Goal: Transaction & Acquisition: Purchase product/service

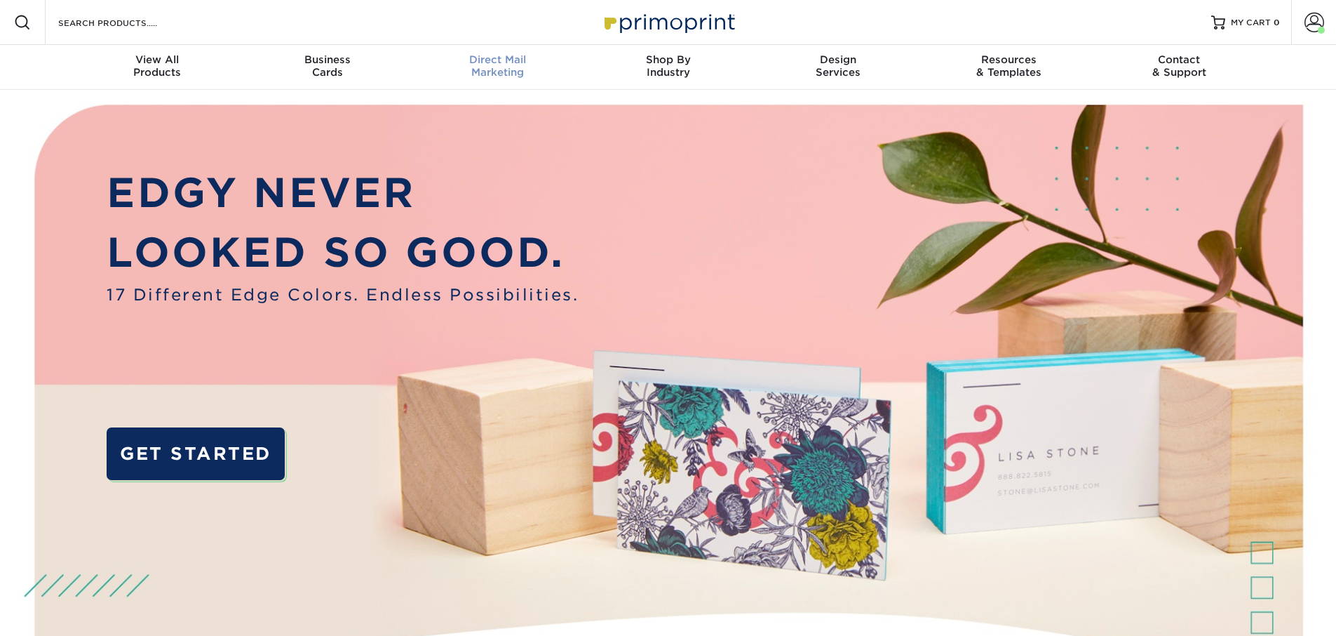
click at [474, 63] on span "Direct Mail" at bounding box center [497, 59] width 170 height 13
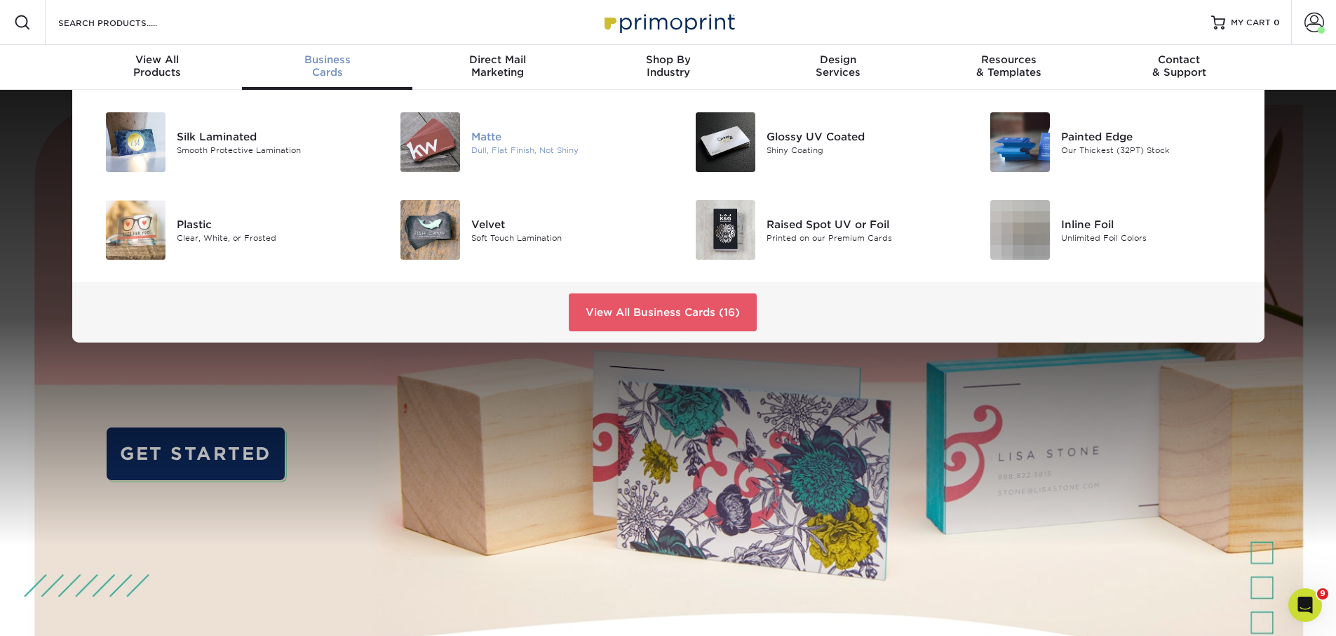
click at [483, 140] on div "Matte" at bounding box center [564, 135] width 186 height 15
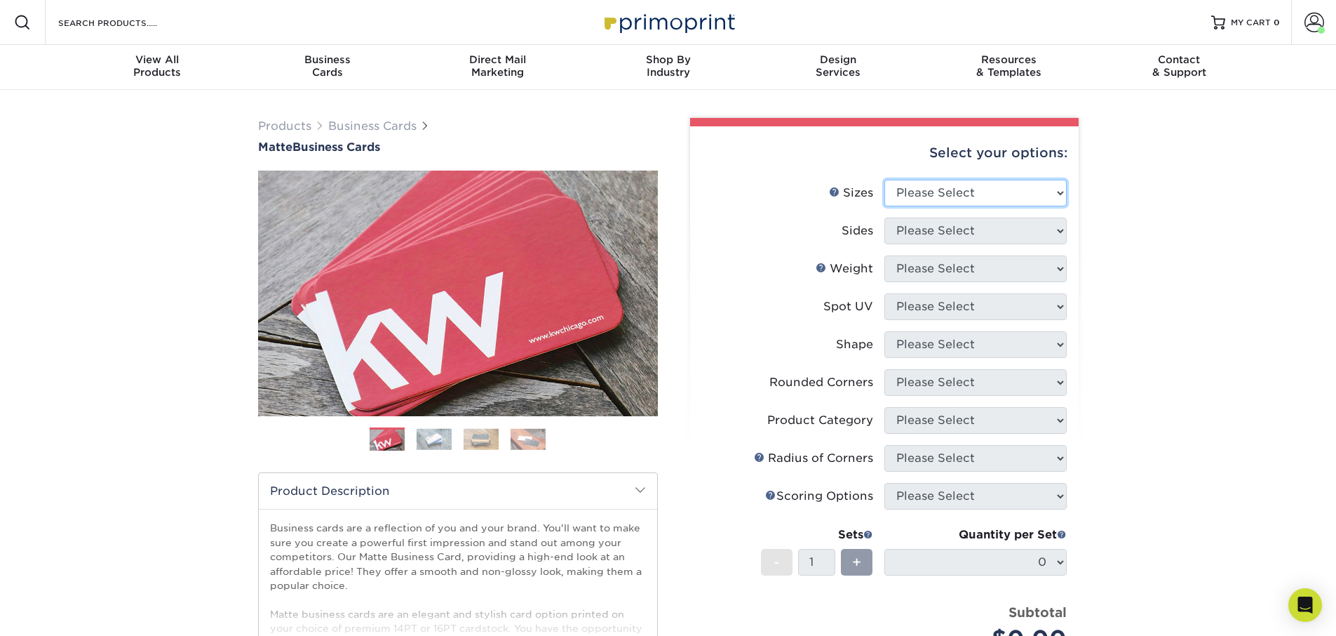
click at [944, 180] on select "Please Select 1.5" x 3.5" - Mini 1.75" x 3.5" - Mini 2" x 2" - Square 2" x 3" -…" at bounding box center [976, 193] width 182 height 27
select select "2.00x3.50"
click at [885, 180] on select "Please Select 1.5" x 3.5" - Mini 1.75" x 3.5" - Mini 2" x 2" - Square 2" x 3" -…" at bounding box center [976, 193] width 182 height 27
click at [942, 241] on select "Please Select Print Both Sides Print Front Only" at bounding box center [976, 230] width 182 height 27
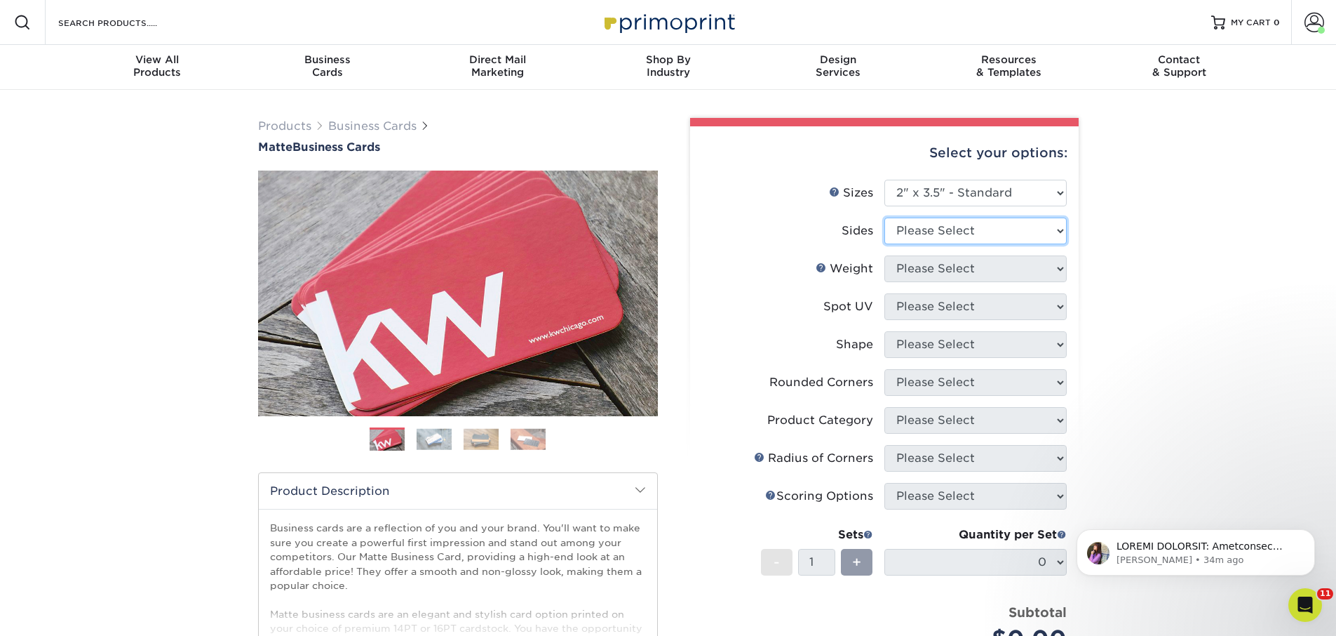
select select "13abbda7-1d64-4f25-8bb2-c179b224825d"
click at [885, 217] on select "Please Select Print Both Sides Print Front Only" at bounding box center [976, 230] width 182 height 27
drag, startPoint x: 942, startPoint y: 241, endPoint x: 945, endPoint y: 276, distance: 35.9
click at [945, 276] on select "Please Select" at bounding box center [976, 268] width 182 height 27
select select "16PT"
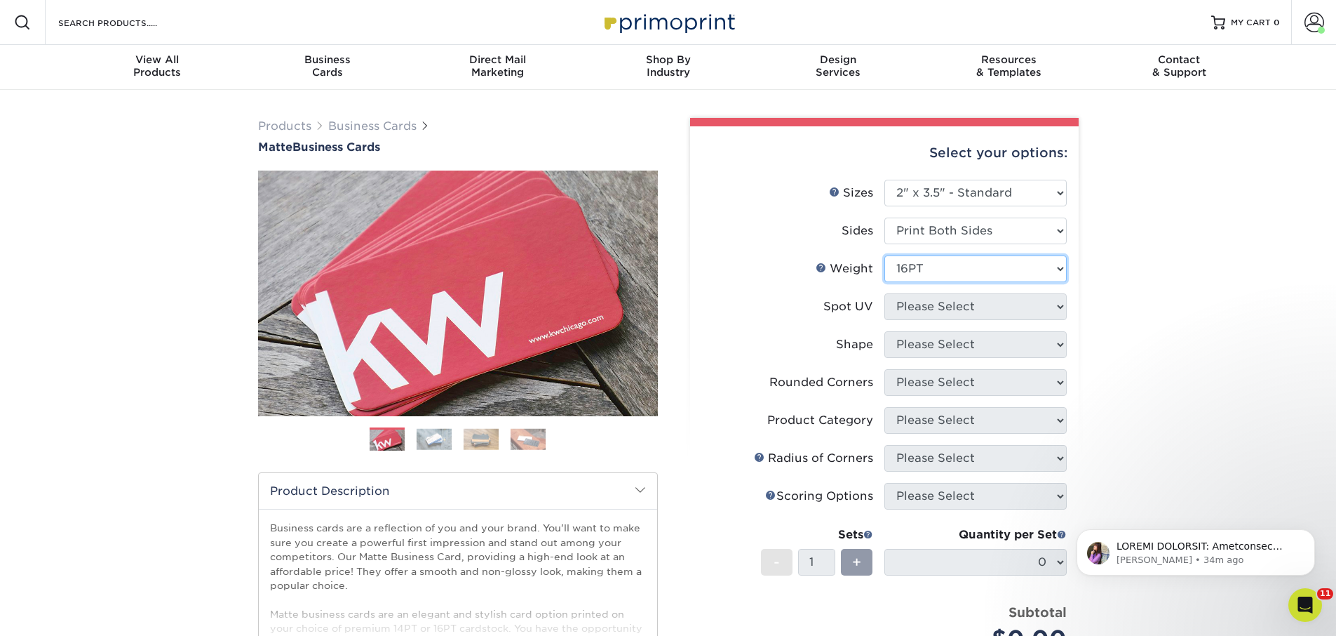
click at [885, 255] on select "Please Select 16PT 14PT" at bounding box center [976, 268] width 182 height 27
click at [935, 304] on select "Please Select No Spot UV Front and Back (Both Sides) Front Only Back Only" at bounding box center [976, 306] width 182 height 27
select select "3"
click at [885, 293] on select "Please Select No Spot UV Front and Back (Both Sides) Front Only Back Only" at bounding box center [976, 306] width 182 height 27
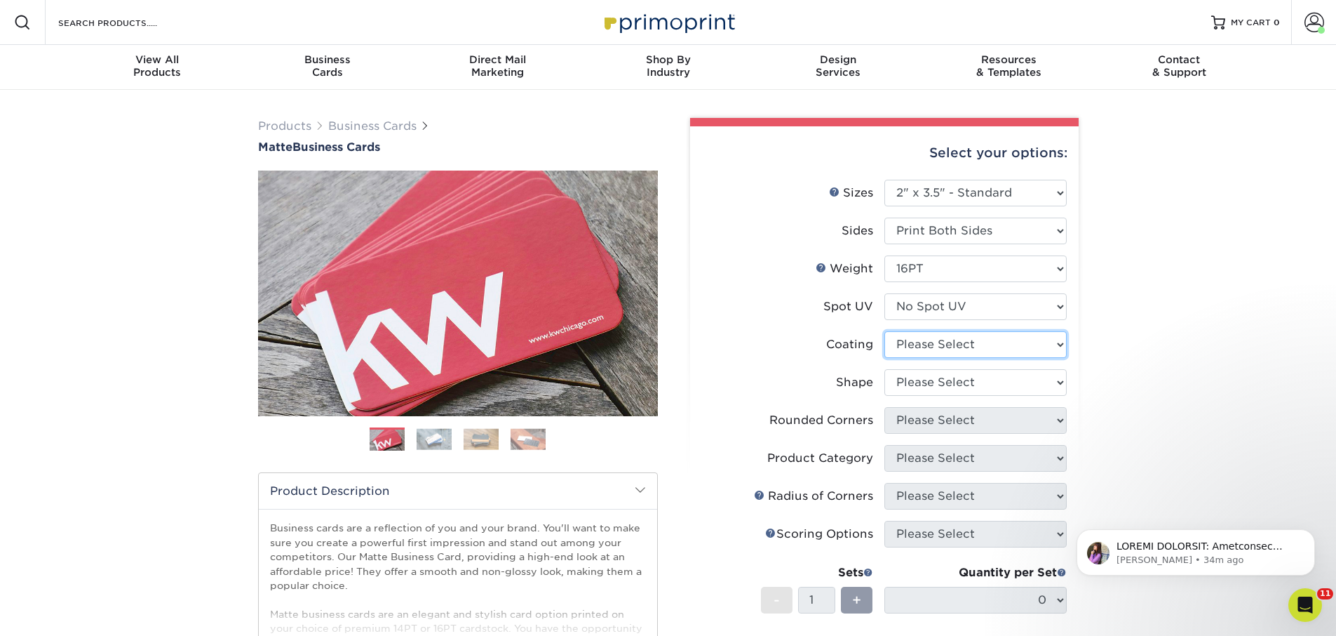
click at [931, 355] on select at bounding box center [976, 344] width 182 height 27
select select "121bb7b5-3b4d-429f-bd8d-bbf80e953313"
click at [885, 331] on select at bounding box center [976, 344] width 182 height 27
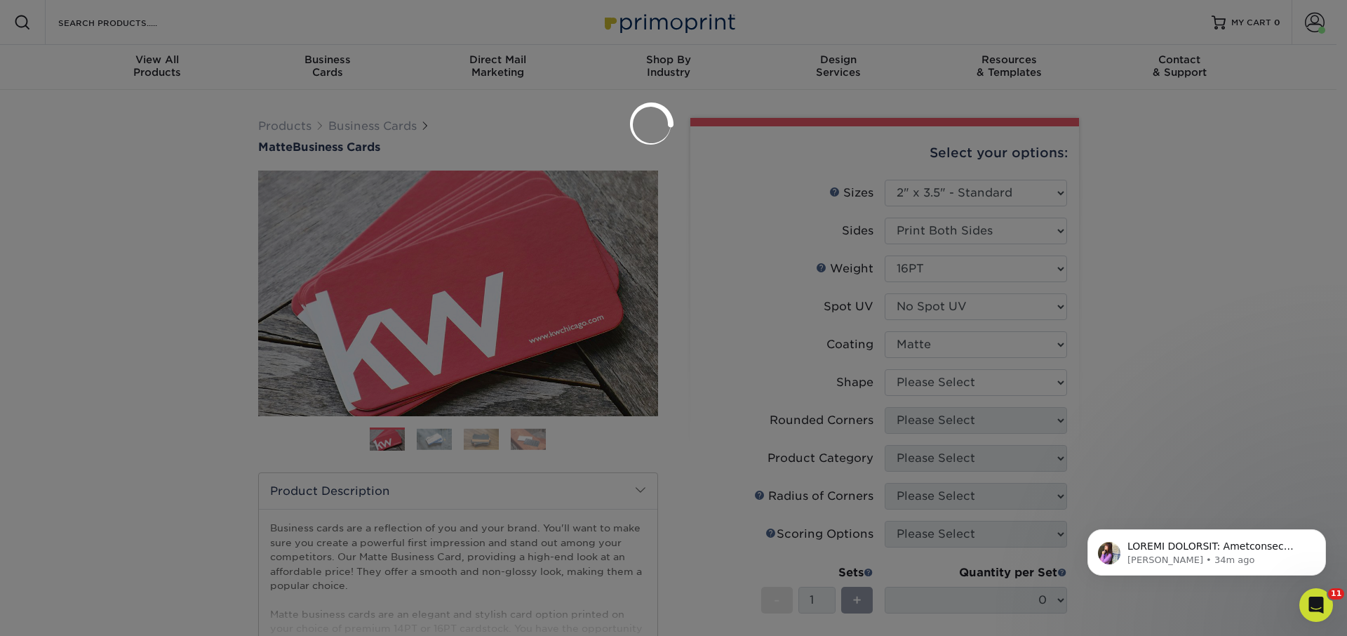
click at [932, 377] on div at bounding box center [673, 318] width 1347 height 636
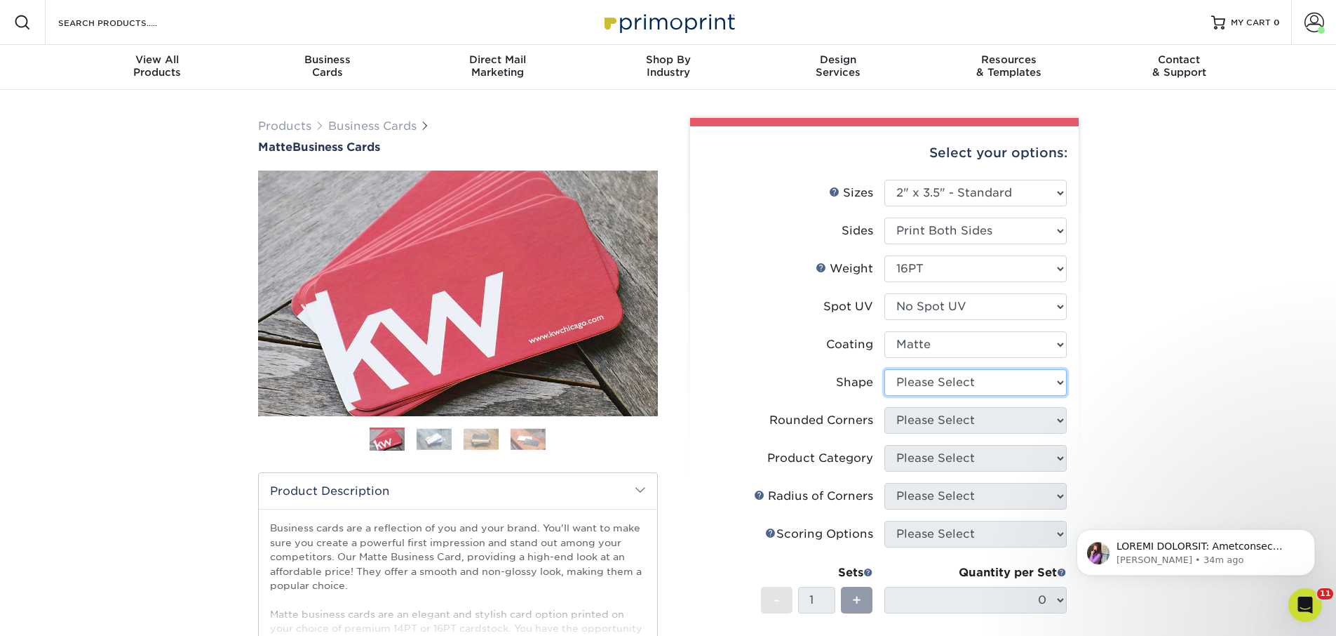
click at [932, 377] on select "Please Select Standard Oval" at bounding box center [976, 382] width 182 height 27
select select "standard"
click at [885, 369] on select "Please Select Standard Oval" at bounding box center [976, 382] width 182 height 27
click at [934, 410] on select "Please Select Yes - Round 2 Corners Yes - Round 4 Corners No" at bounding box center [976, 420] width 182 height 27
select select "0"
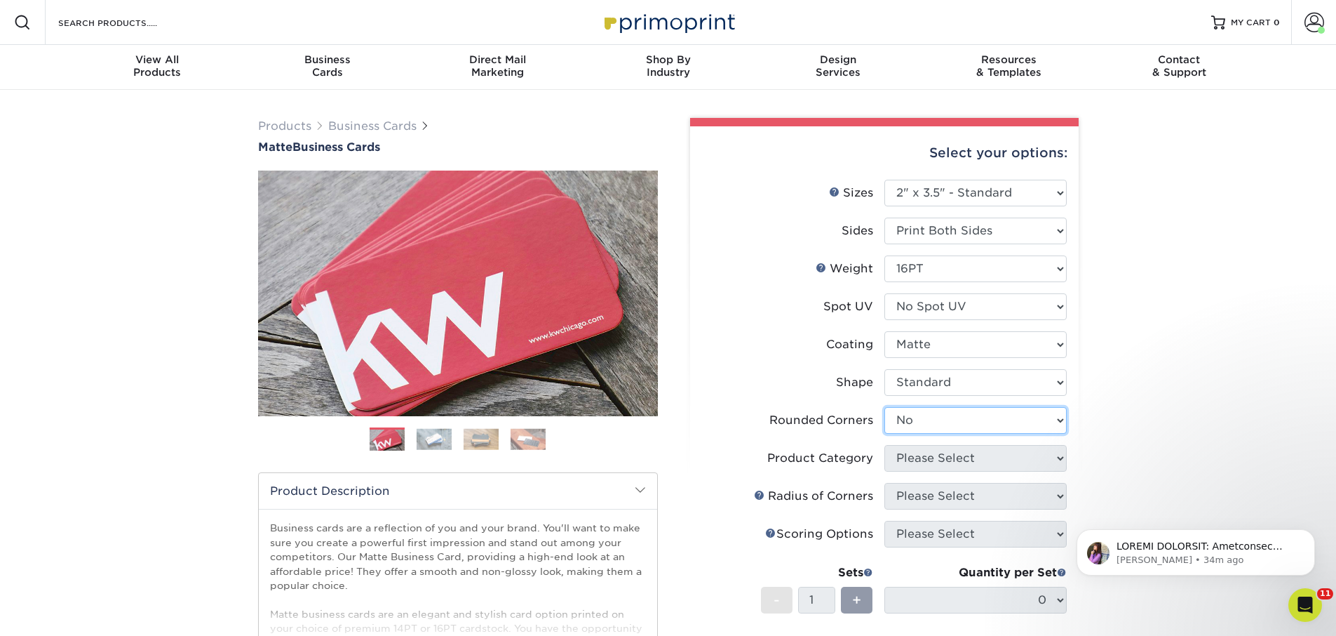
click at [885, 407] on select "Please Select Yes - Round 2 Corners Yes - Round 4 Corners No" at bounding box center [976, 420] width 182 height 27
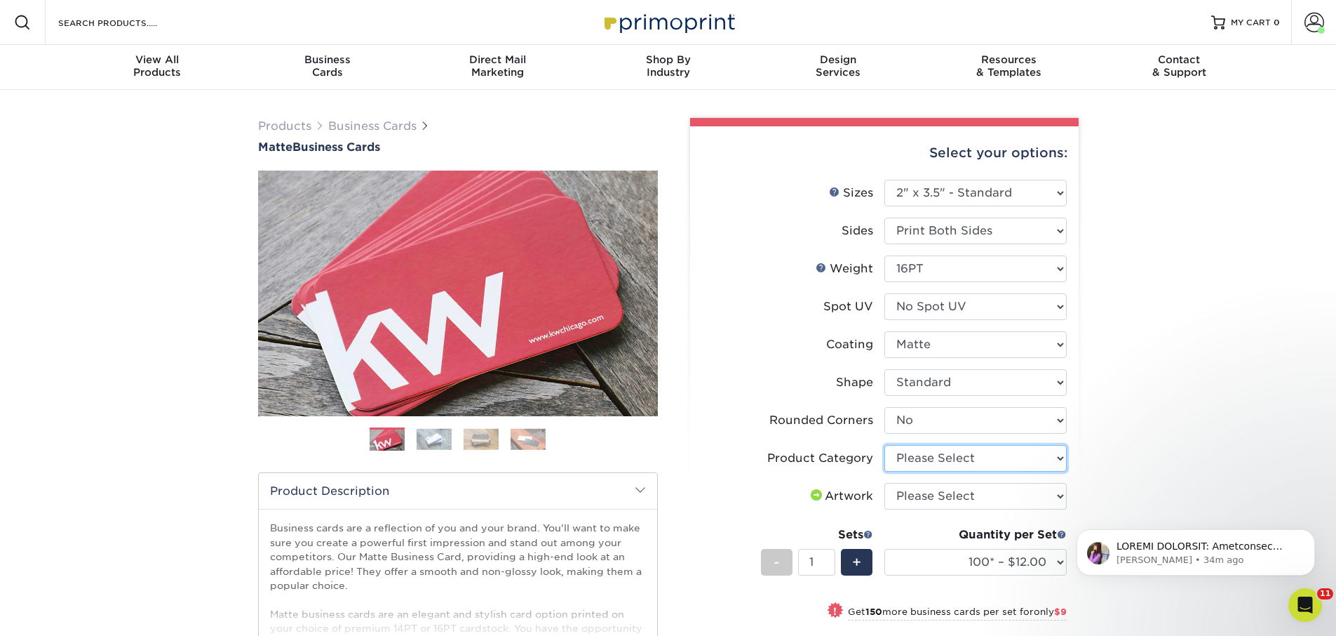
click at [936, 453] on select "Please Select Business Cards" at bounding box center [976, 458] width 182 height 27
select select "3b5148f1-0588-4f88-a218-97bcfdce65c1"
click at [885, 445] on select "Please Select Business Cards" at bounding box center [976, 458] width 182 height 27
click at [927, 493] on select "Please Select I will upload files I need a design - $100" at bounding box center [976, 496] width 182 height 27
select select "upload"
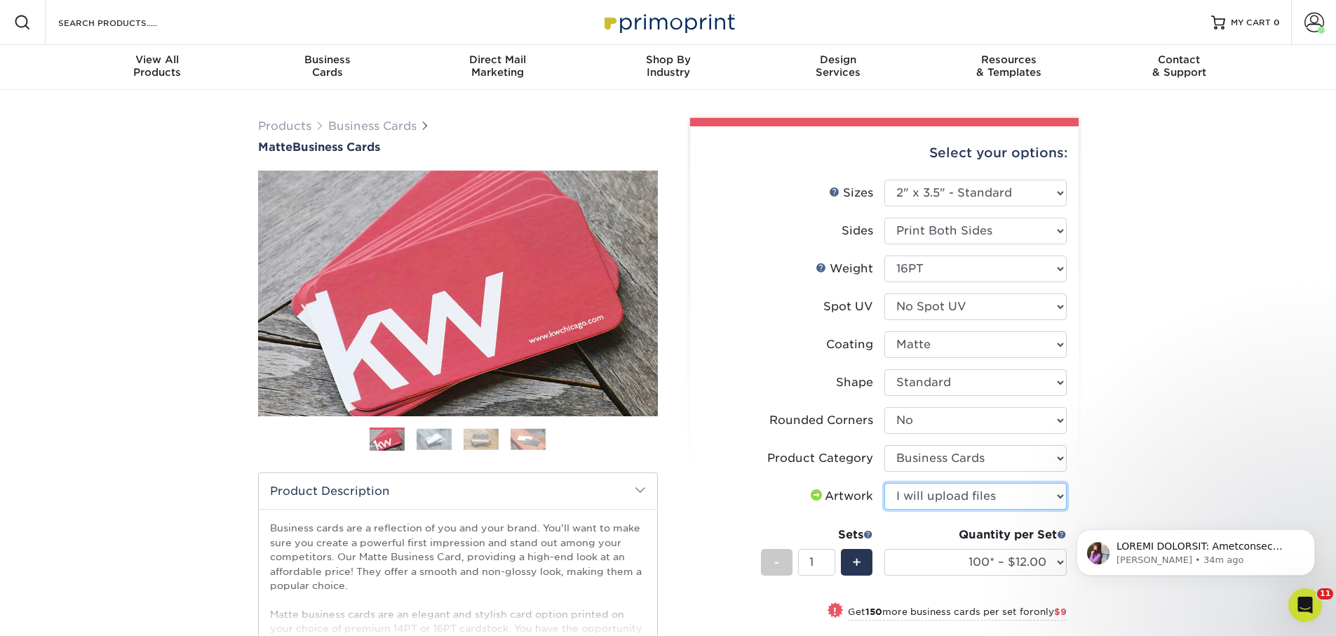
click at [885, 483] on select "Please Select I will upload files I need a design - $100" at bounding box center [976, 496] width 182 height 27
click at [936, 563] on select "100* – $12.00 250* – $21.00 500 – $42.00 1000 – $53.00 2500 – $95.00 5000 – $18…" at bounding box center [976, 562] width 182 height 27
select select "250* – $21.00"
click at [885, 549] on select "100* – $12.00 250* – $21.00 500 – $42.00 1000 – $53.00 2500 – $95.00 5000 – $18…" at bounding box center [976, 562] width 182 height 27
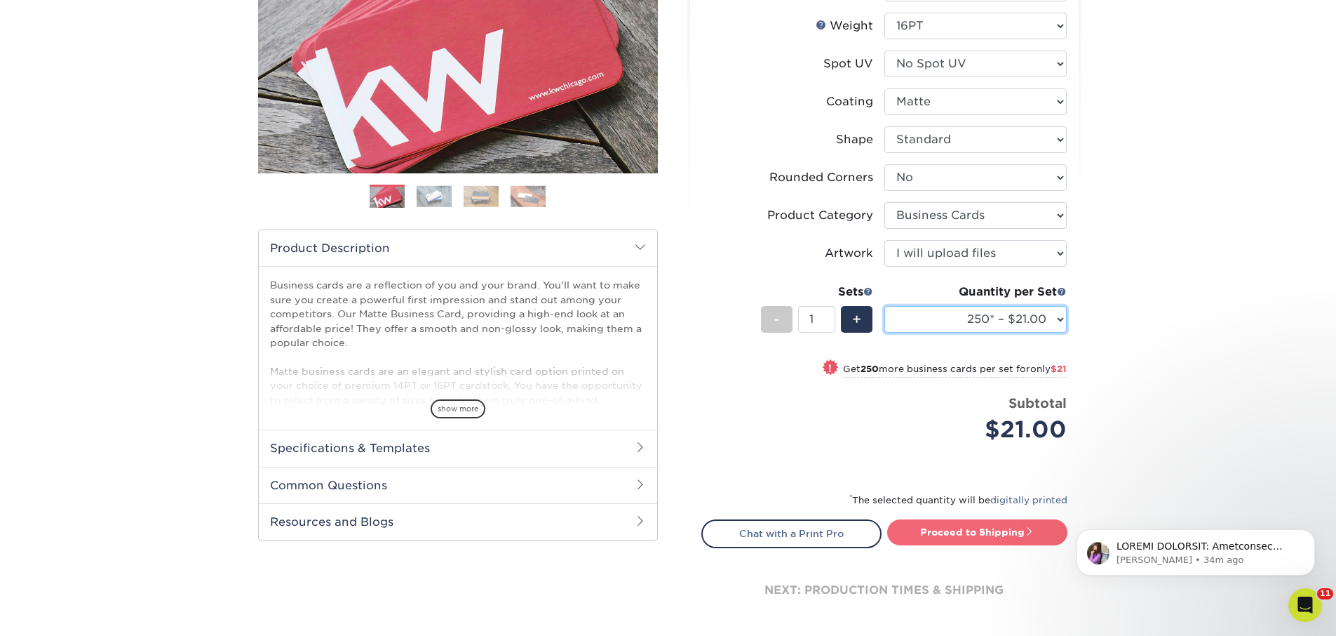
scroll to position [246, 0]
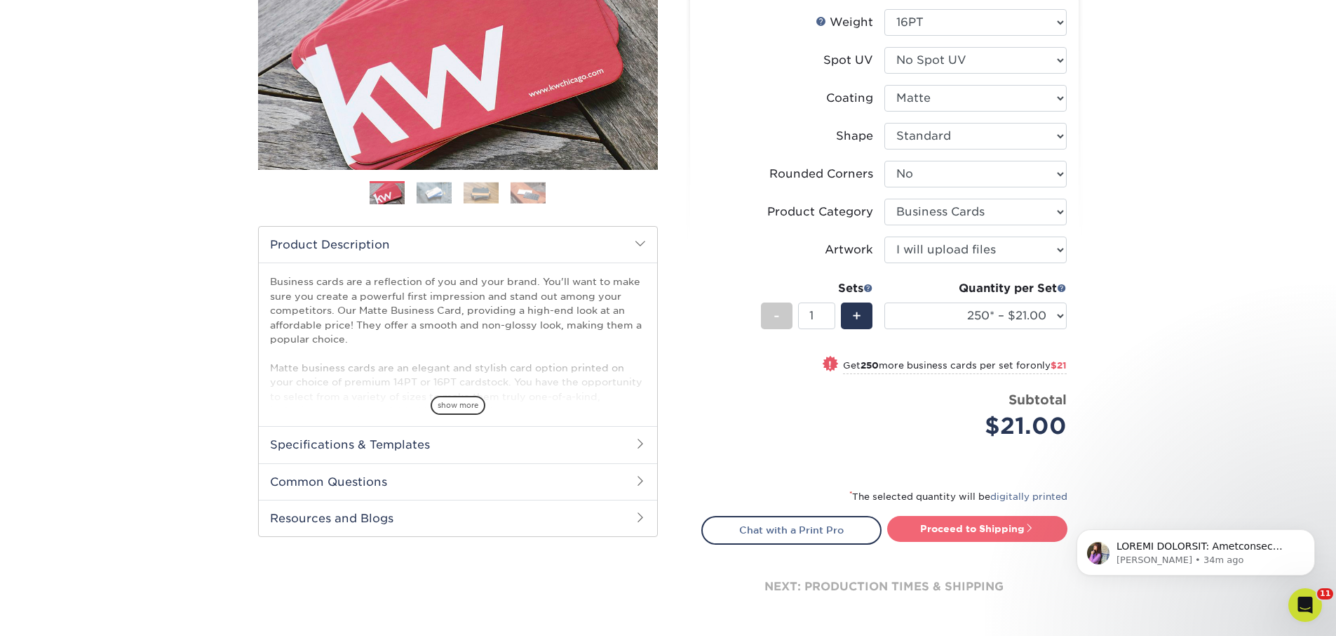
click at [982, 530] on link "Proceed to Shipping" at bounding box center [977, 528] width 180 height 25
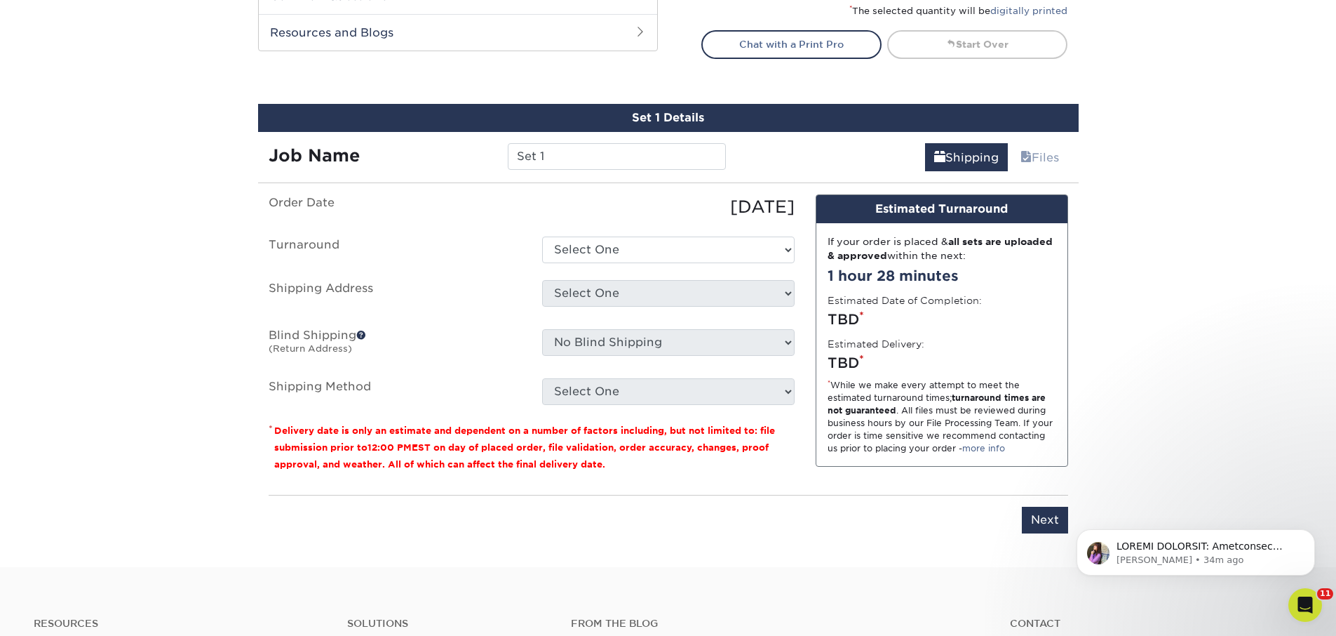
scroll to position [800, 0]
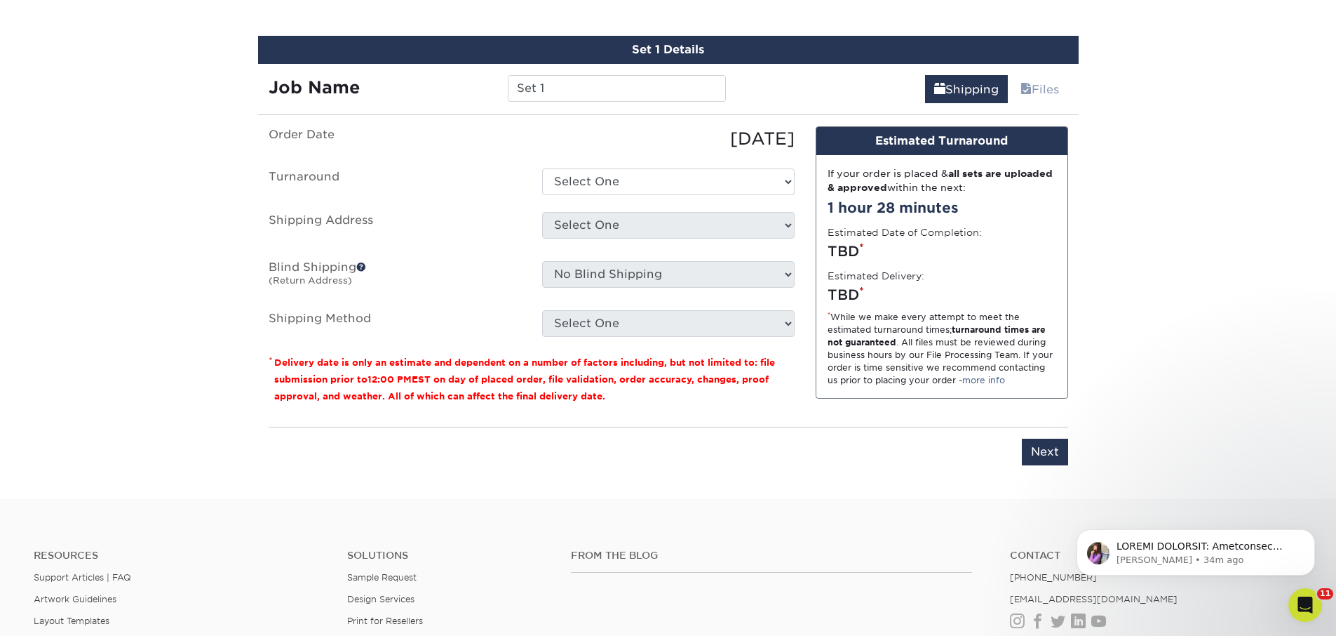
click at [599, 114] on div "Set 1 Details Job Name Set 1 Shipping Files You've choosen mailing services! If…" at bounding box center [668, 259] width 821 height 446
click at [591, 88] on input "Set 1" at bounding box center [617, 88] width 218 height 27
type input "[PERSON_NAME]"
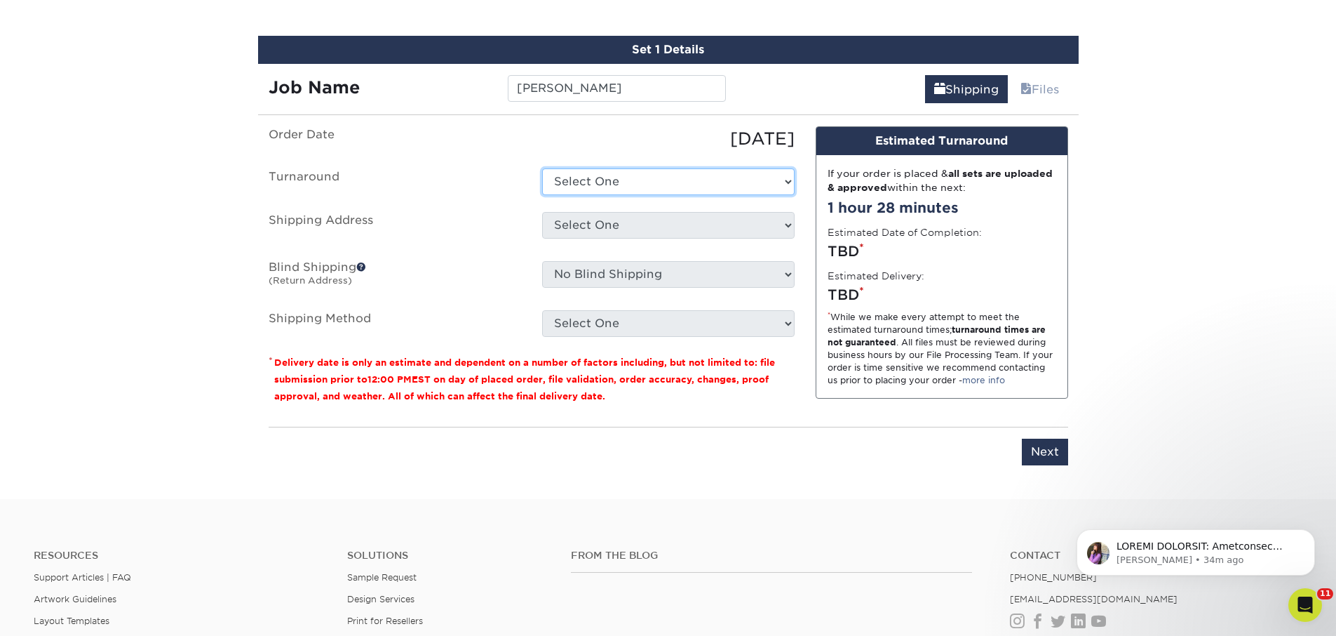
click at [608, 191] on select "Select One 2-4 Business Days 2 Day Next Business Day" at bounding box center [668, 181] width 253 height 27
select select "23721297-b68b-4846-ba83-3171e6bd9d78"
click at [542, 168] on select "Select One 2-4 Business Days 2 Day Next Business Day" at bounding box center [668, 181] width 253 height 27
click at [586, 228] on select "Select One The Federalist Society + Add New Address" at bounding box center [668, 225] width 253 height 27
select select "22114"
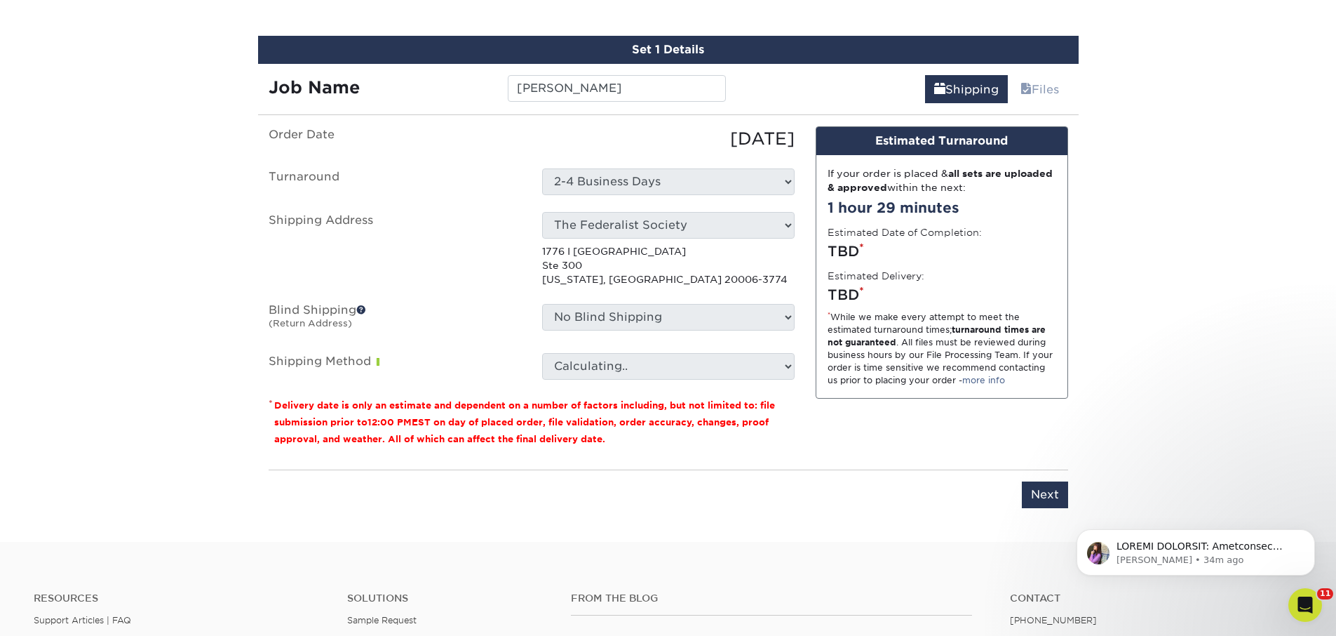
click at [610, 340] on ul "Order Date 09/25/2025 Turnaround Select One 2-4 Business Days 2 Day Next Busine…" at bounding box center [532, 252] width 526 height 253
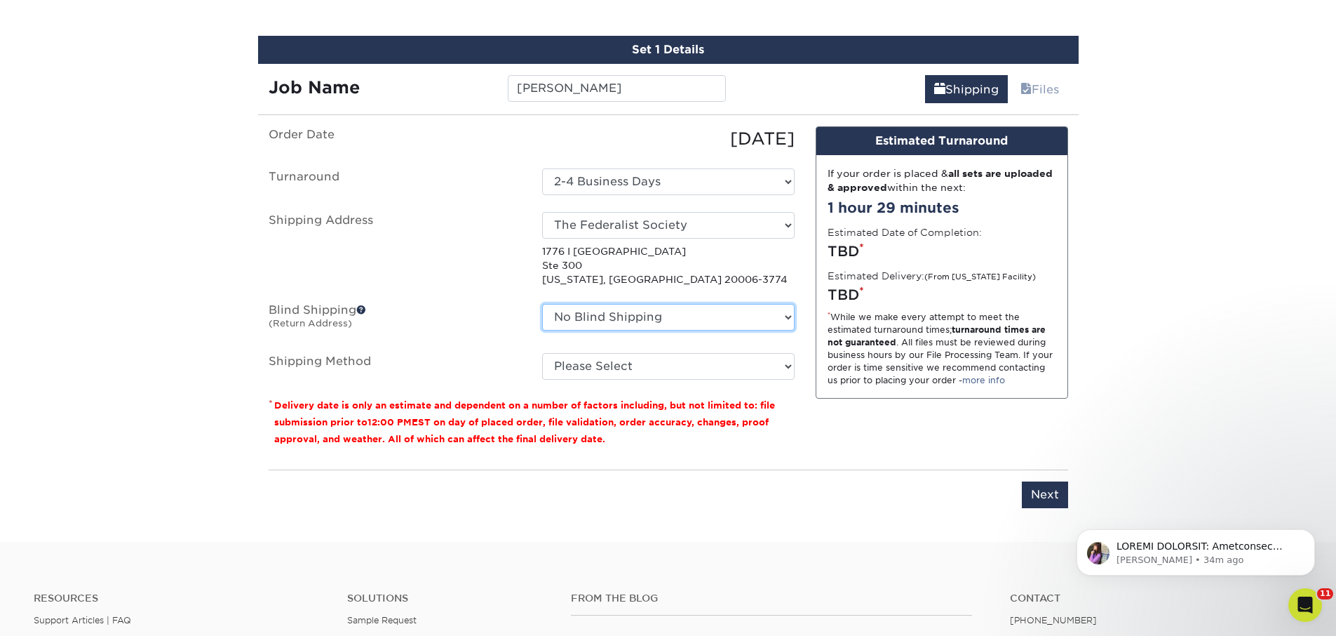
click at [607, 325] on select "No Blind Shipping The Federalist Society + Add New Address" at bounding box center [668, 317] width 253 height 27
select select "22114"
click at [542, 304] on select "No Blind Shipping The Federalist Society + Add New Address" at bounding box center [668, 317] width 253 height 27
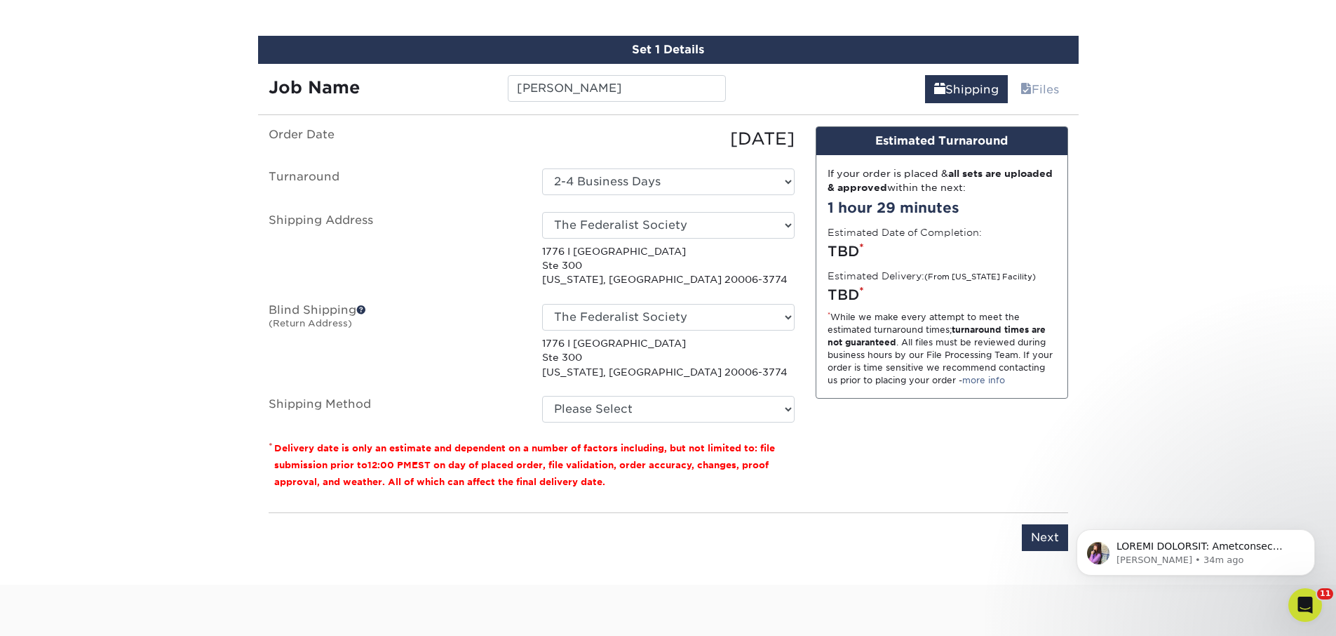
click at [591, 356] on p "1776 I St Nw Ste 300 Washington, DC 20006-3774" at bounding box center [668, 357] width 253 height 43
click at [600, 396] on select "Please Select Ground Shipping (+$7.84) 3 Day Shipping Service (+$15.34) 2 Day A…" at bounding box center [668, 409] width 253 height 27
select select "03"
click at [542, 396] on select "Please Select Ground Shipping (+$7.84) 3 Day Shipping Service (+$15.34) 2 Day A…" at bounding box center [668, 409] width 253 height 27
click at [1047, 521] on div "Please enter job name and select desired turnaround time, shipping address and …" at bounding box center [669, 531] width 800 height 39
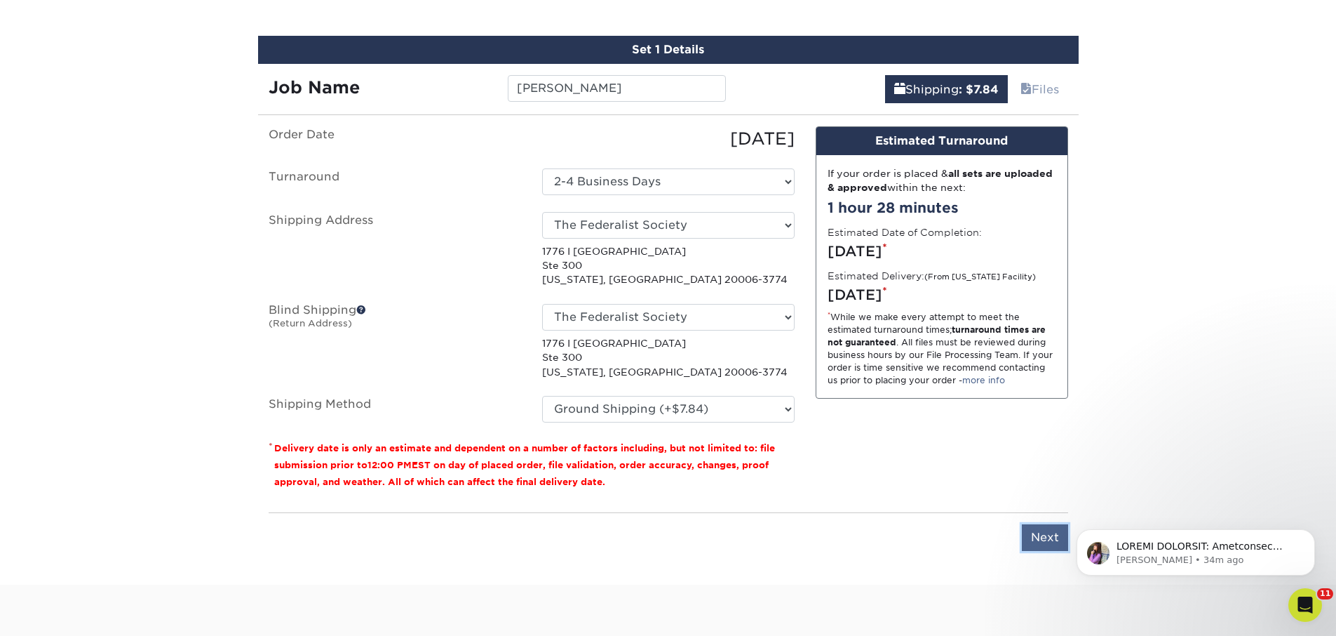
click at [1045, 528] on input "Next" at bounding box center [1045, 537] width 46 height 27
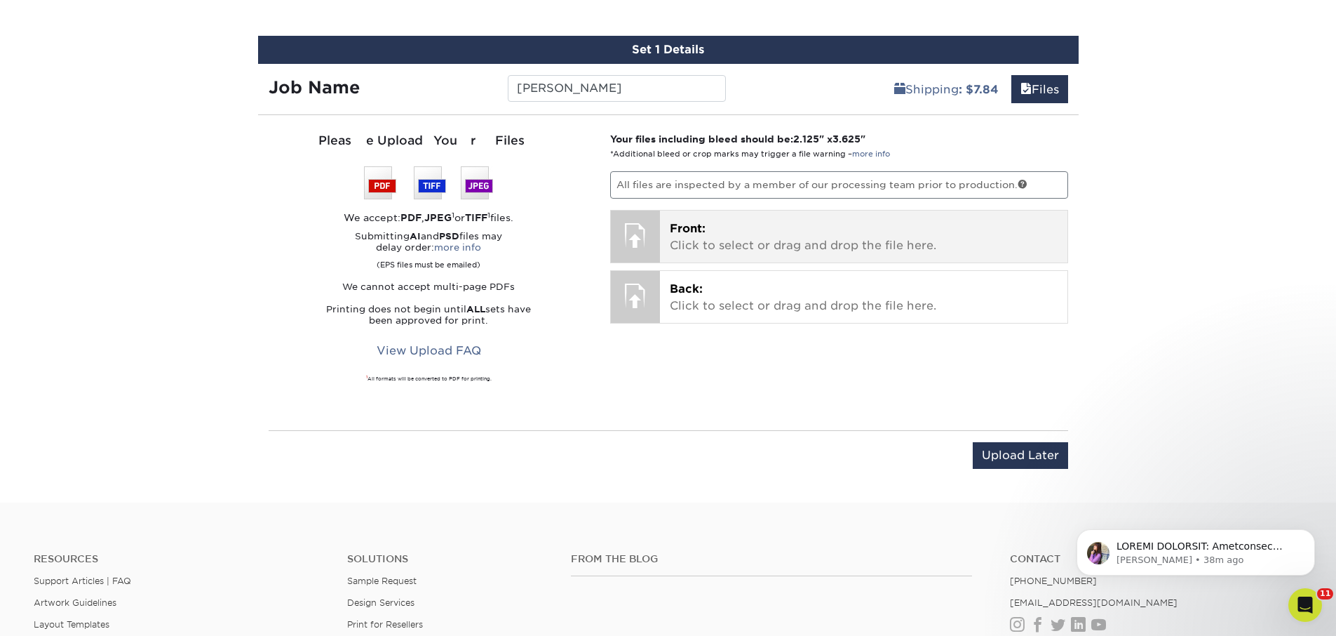
click at [734, 225] on p "Front: Click to select or drag and drop the file here." at bounding box center [864, 237] width 388 height 34
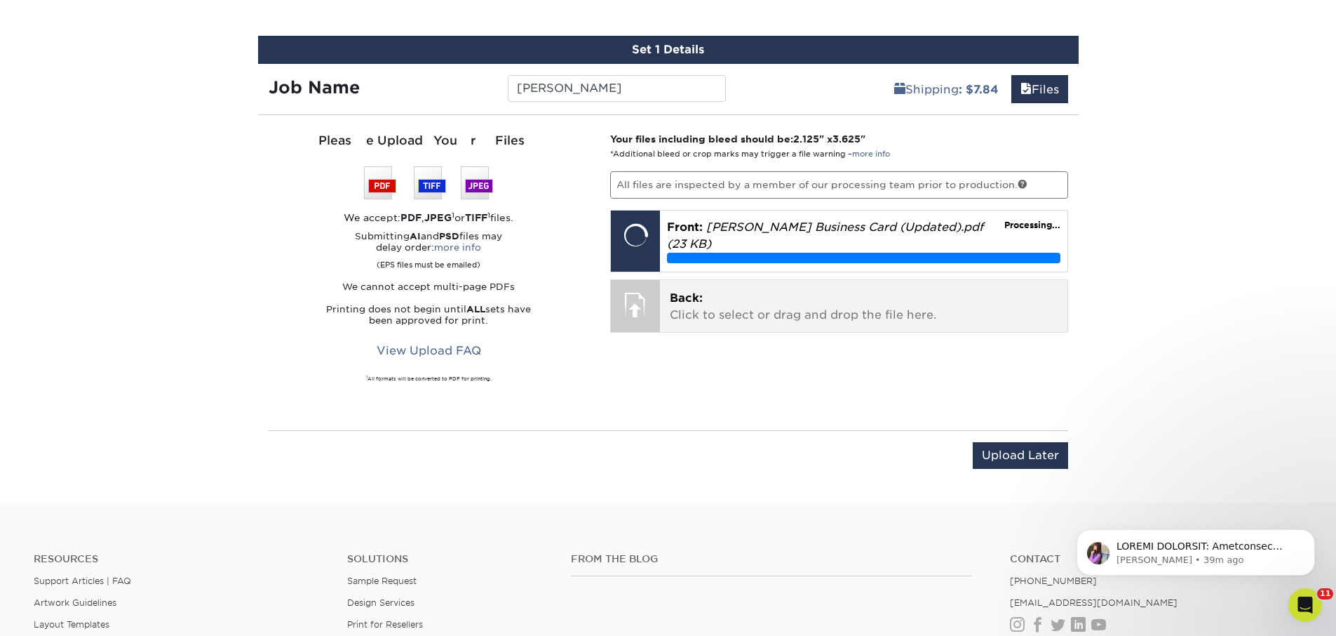
click at [726, 311] on p "Back: Click to select or drag and drop the file here." at bounding box center [864, 307] width 388 height 34
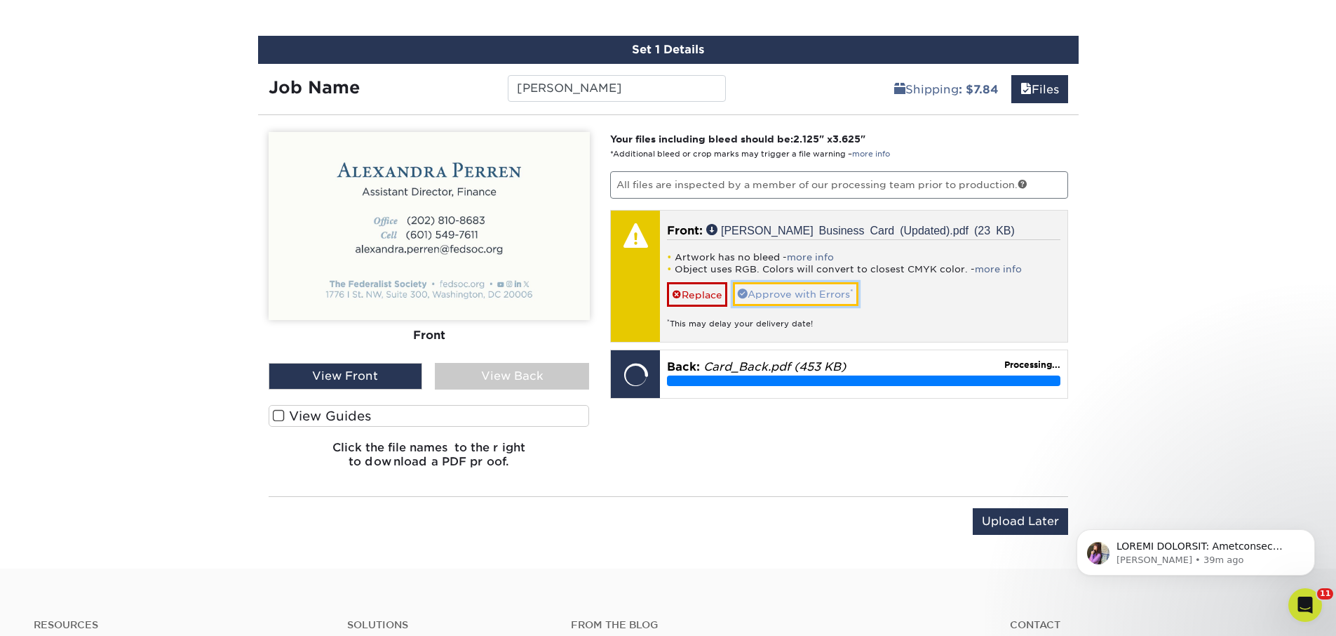
click at [808, 288] on link "Approve with Errors *" at bounding box center [796, 294] width 126 height 24
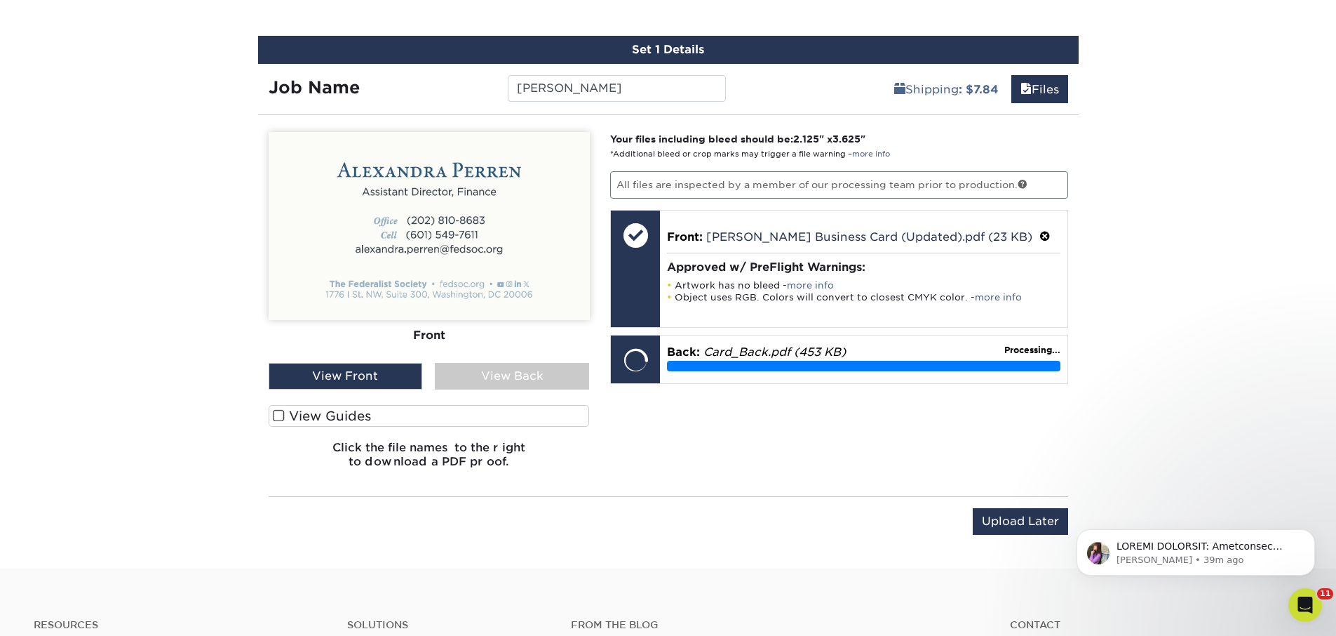
click at [467, 379] on div "View Back" at bounding box center [512, 376] width 154 height 27
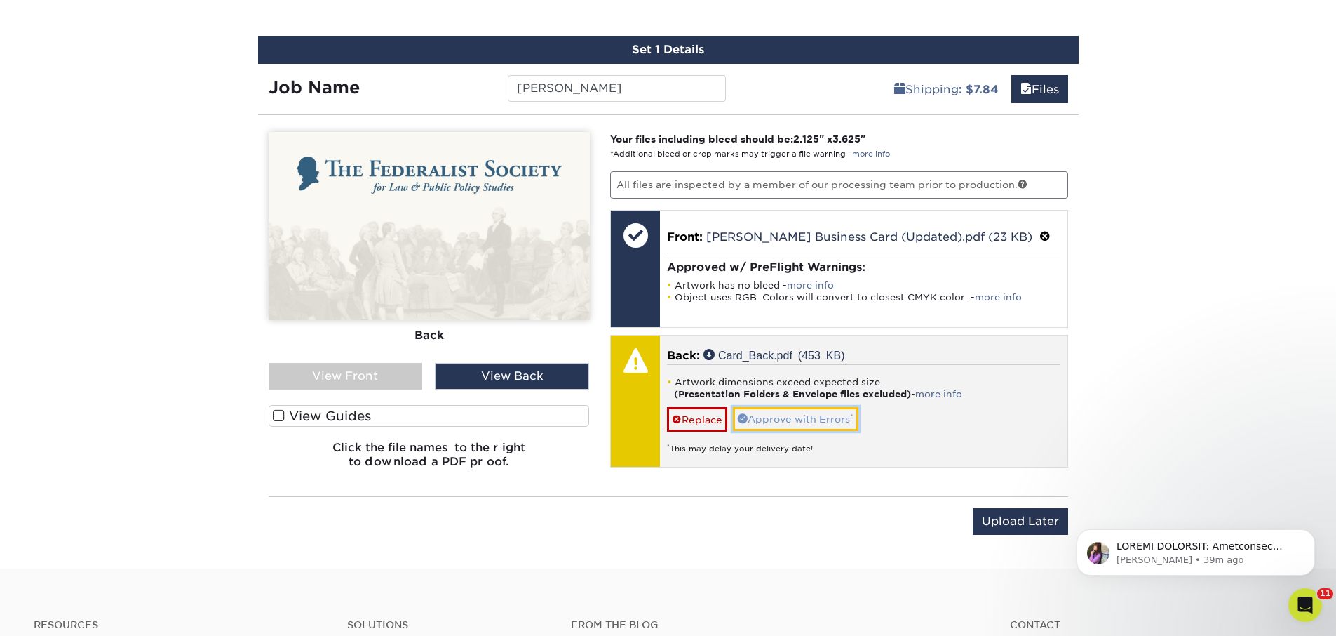
click at [788, 424] on link "Approve with Errors *" at bounding box center [796, 419] width 126 height 24
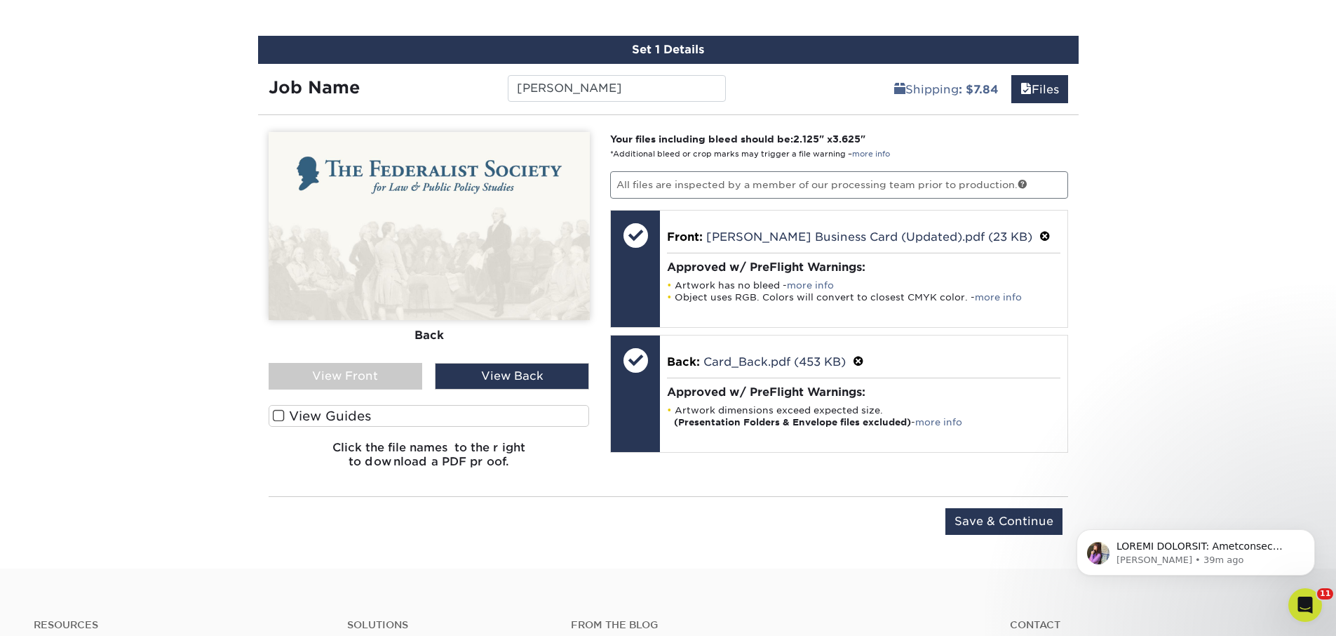
click at [331, 370] on div "View Front" at bounding box center [346, 376] width 154 height 27
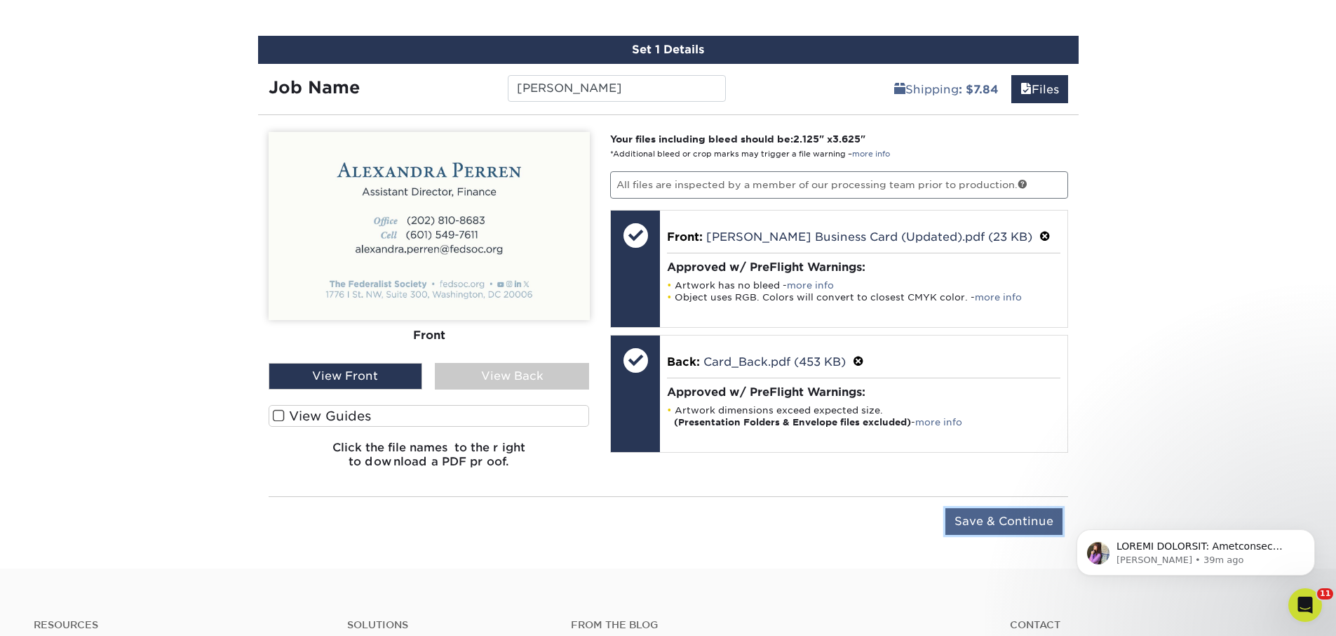
click at [1050, 513] on input "Save & Continue" at bounding box center [1004, 521] width 117 height 27
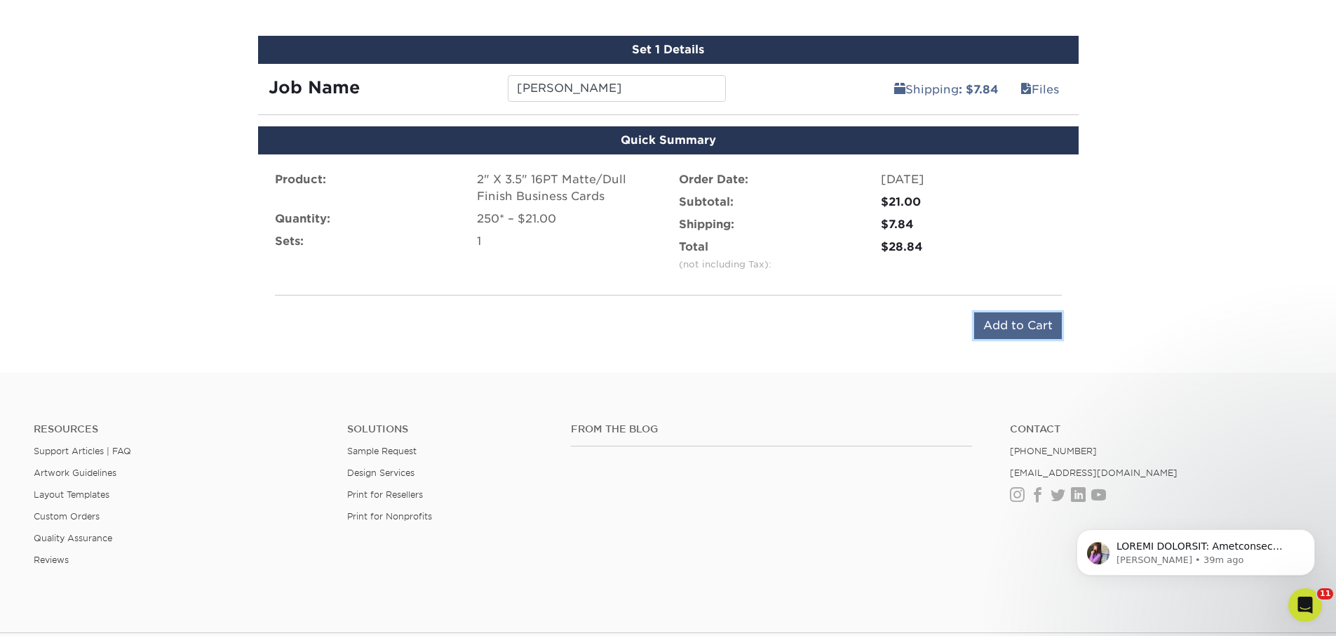
click at [1052, 320] on input "Add to Cart" at bounding box center [1018, 325] width 88 height 27
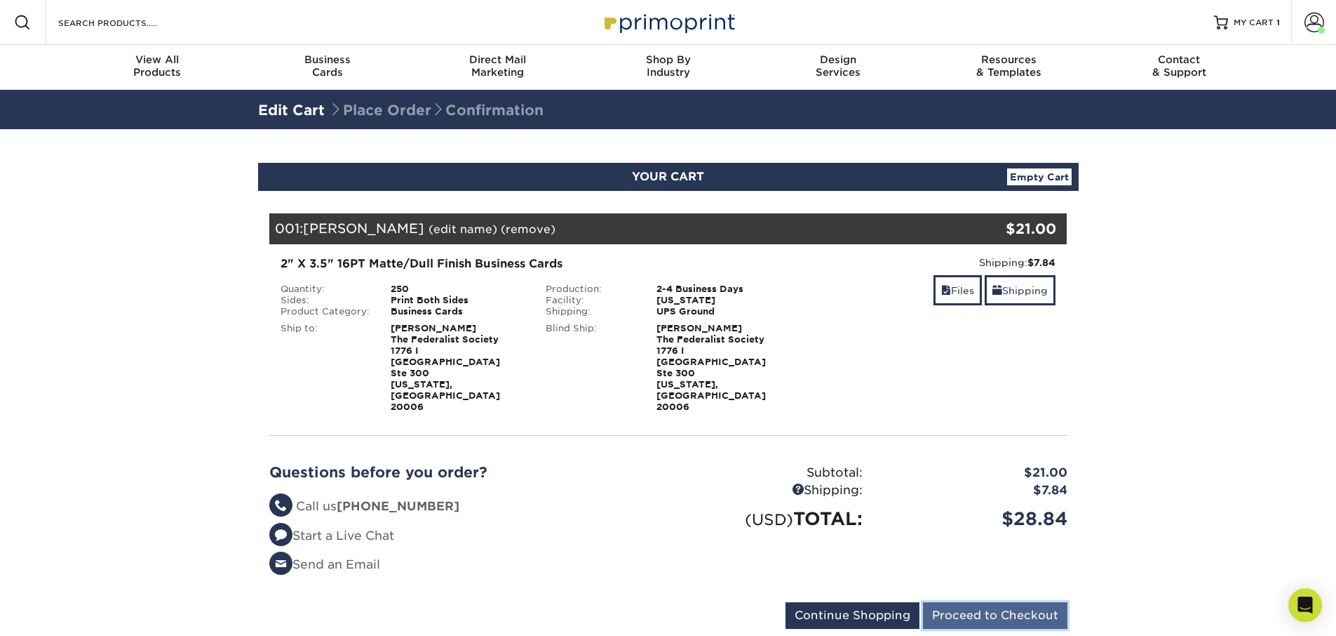
click at [1010, 602] on input "Proceed to Checkout" at bounding box center [995, 615] width 145 height 27
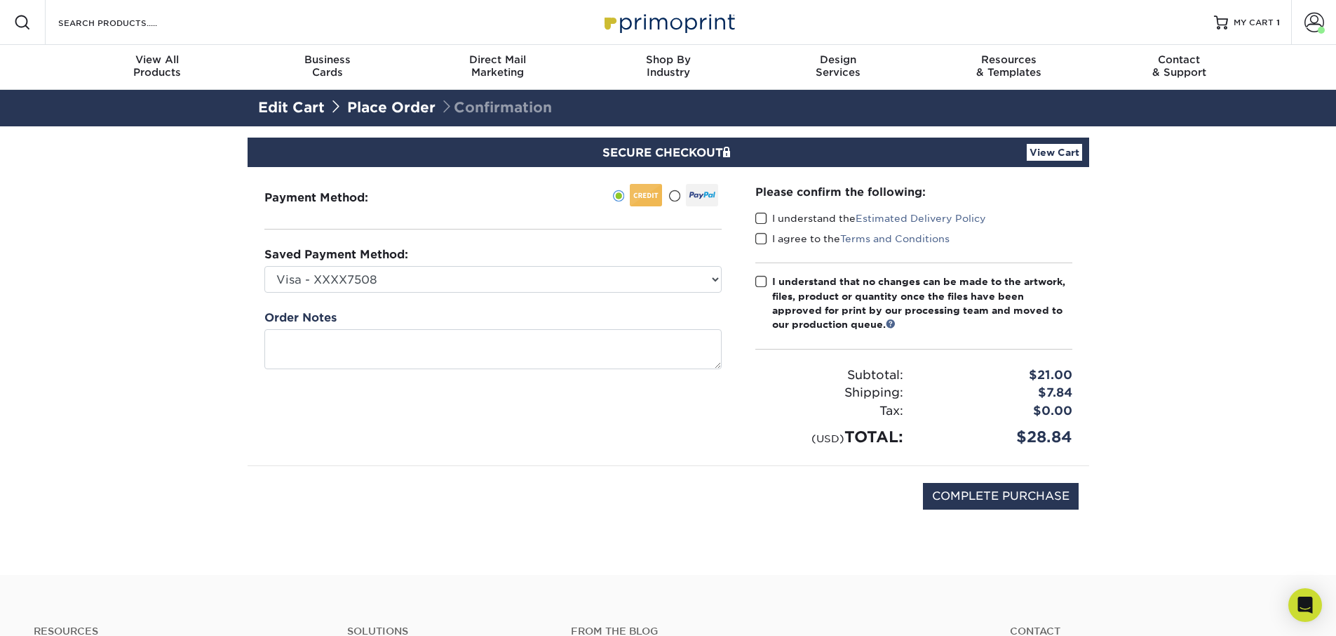
click at [817, 217] on label "I understand the Estimated Delivery Policy" at bounding box center [871, 218] width 231 height 14
click at [0, 0] on input "I understand the Estimated Delivery Policy" at bounding box center [0, 0] width 0 height 0
click at [800, 233] on label "I agree to the Terms and Conditions" at bounding box center [853, 238] width 194 height 14
click at [0, 0] on input "I agree to the Terms and Conditions" at bounding box center [0, 0] width 0 height 0
click at [795, 278] on div "I understand that no changes can be made to the artwork, files, product or quan…" at bounding box center [922, 303] width 300 height 58
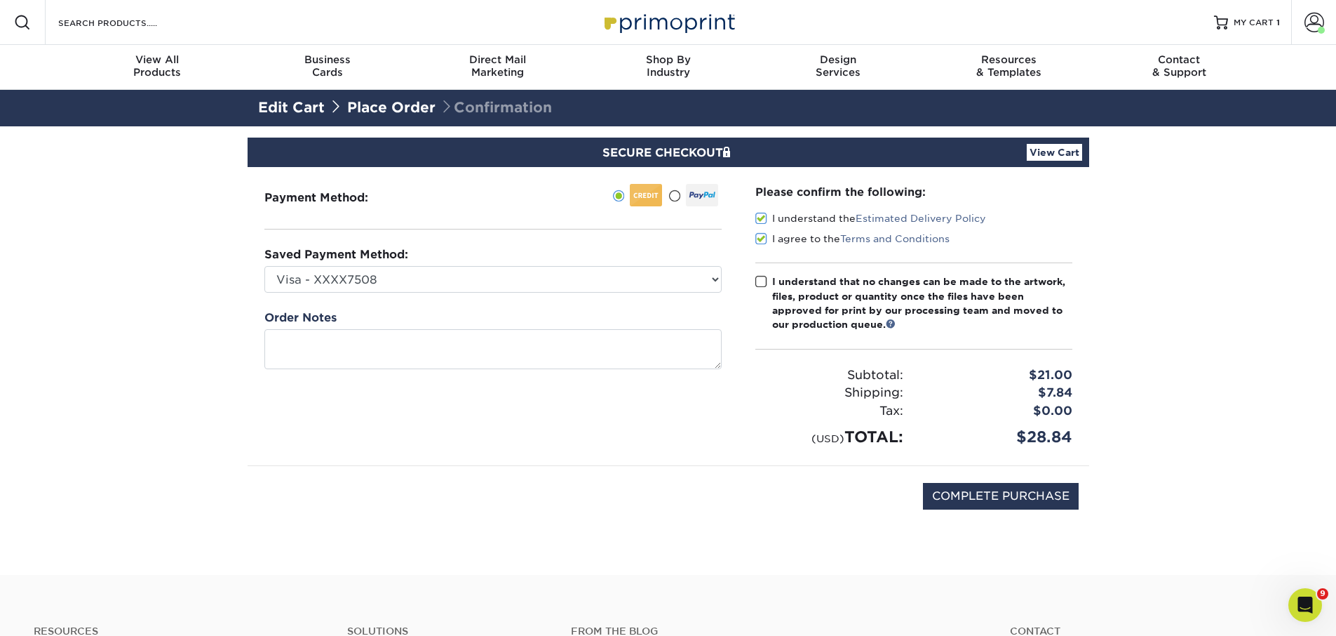
click at [0, 0] on input "I understand that no changes can be made to the artwork, files, product or quan…" at bounding box center [0, 0] width 0 height 0
click at [1008, 498] on input "COMPLETE PURCHASE" at bounding box center [1001, 496] width 156 height 27
type input "PROCESSING, PLEASE WAIT..."
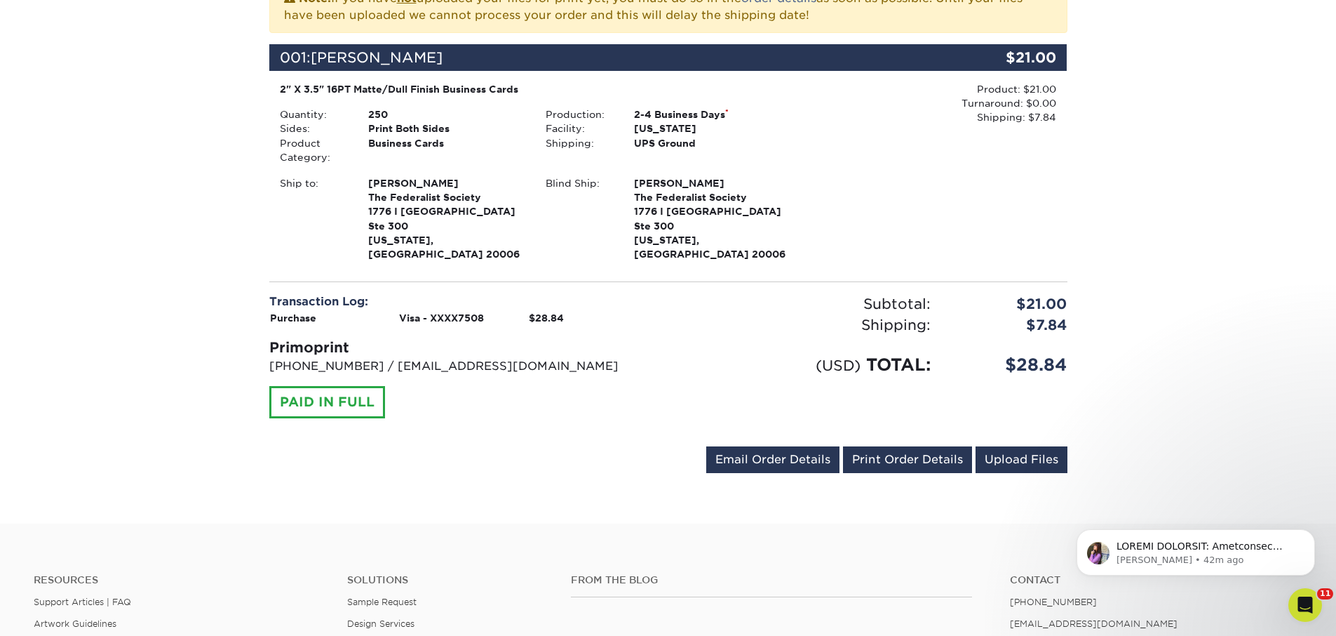
scroll to position [382, 0]
